Goal: Navigation & Orientation: Find specific page/section

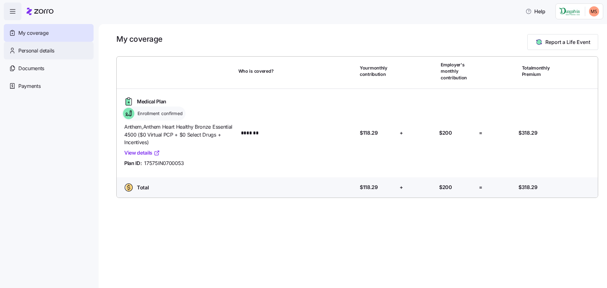
click at [46, 51] on span "Personal details" at bounding box center [36, 51] width 36 height 8
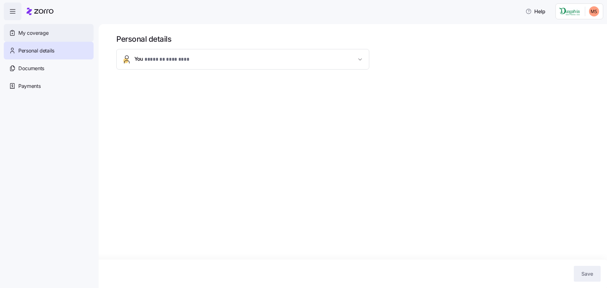
click at [46, 37] on div "My coverage" at bounding box center [49, 33] width 90 height 18
